Goal: Transaction & Acquisition: Purchase product/service

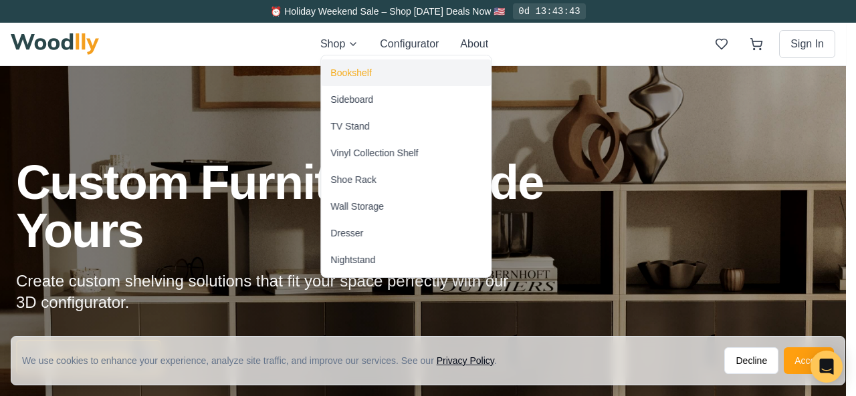
click at [354, 72] on div "Bookshelf" at bounding box center [350, 72] width 41 height 13
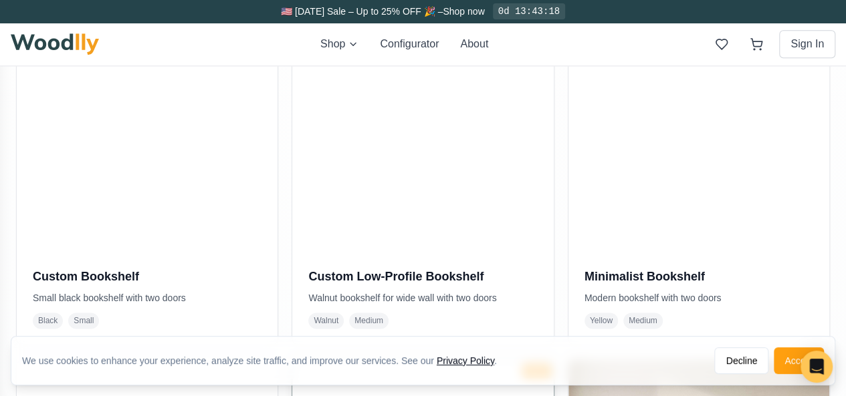
scroll to position [735, 0]
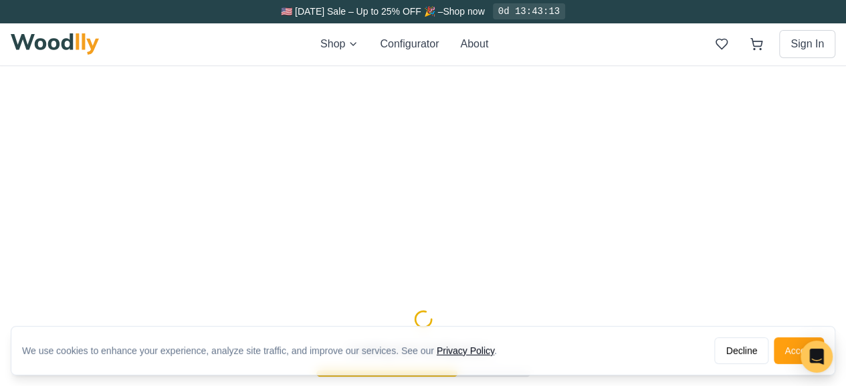
type input "45"
type input "5"
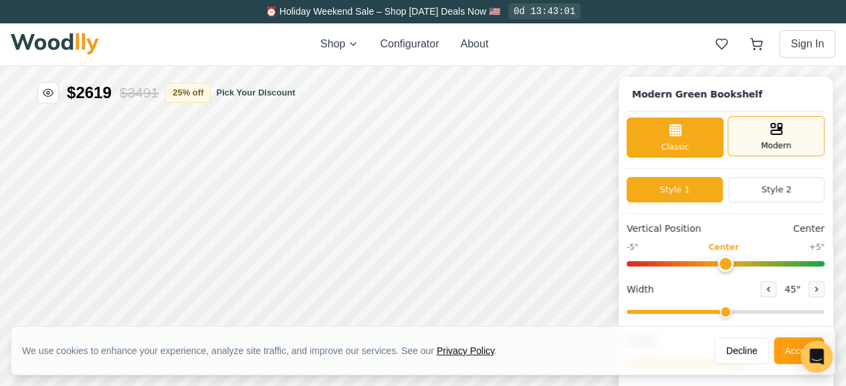
click at [768, 131] on div "Modern" at bounding box center [775, 136] width 97 height 40
